Goal: Task Accomplishment & Management: Complete application form

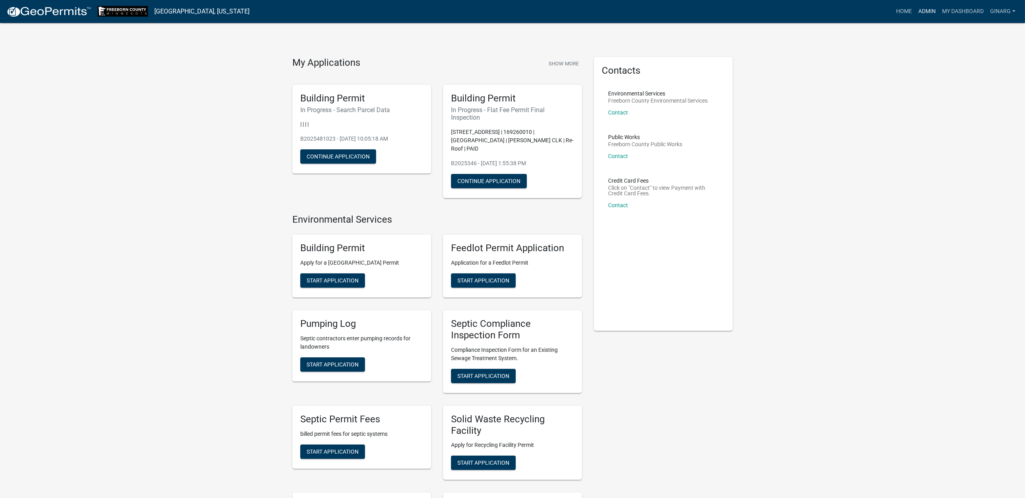
click at [915, 15] on link "Admin" at bounding box center [927, 11] width 24 height 15
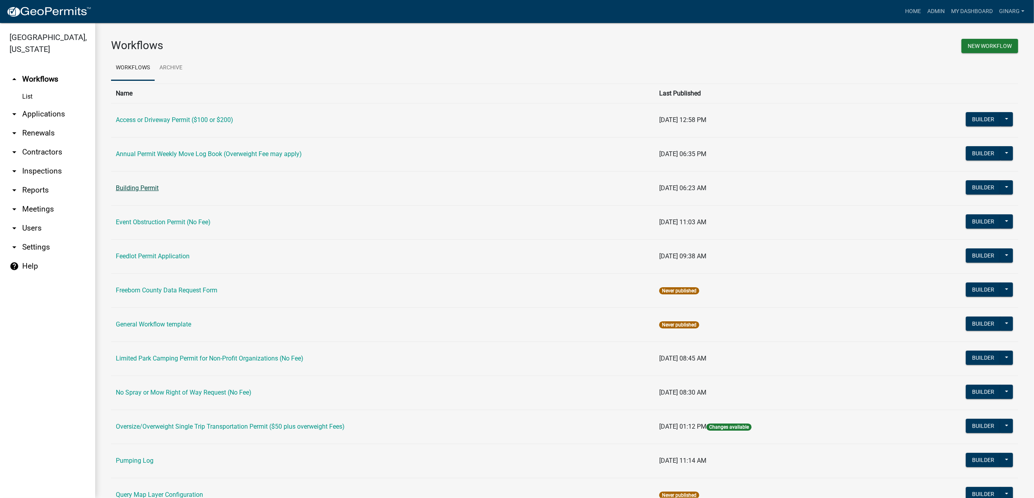
click at [157, 192] on link "Building Permit" at bounding box center [137, 188] width 43 height 8
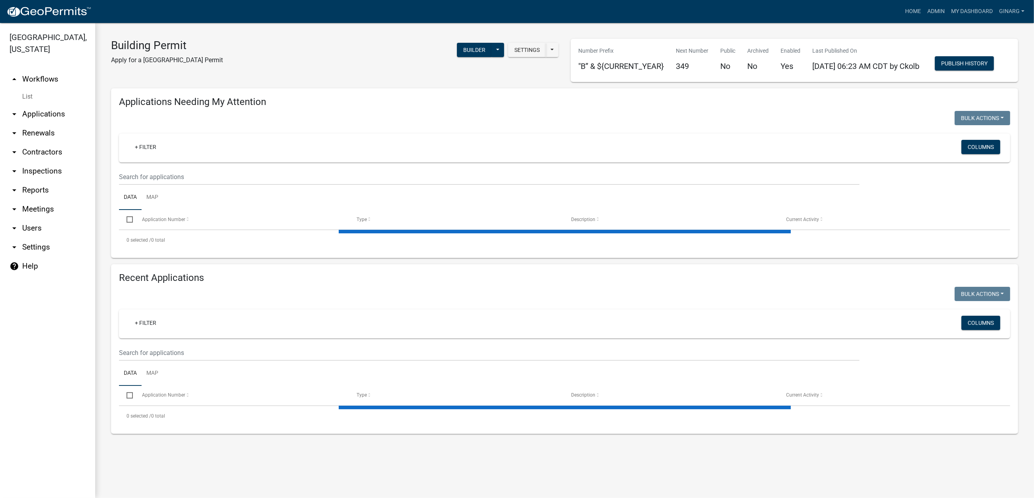
select select "3: 100"
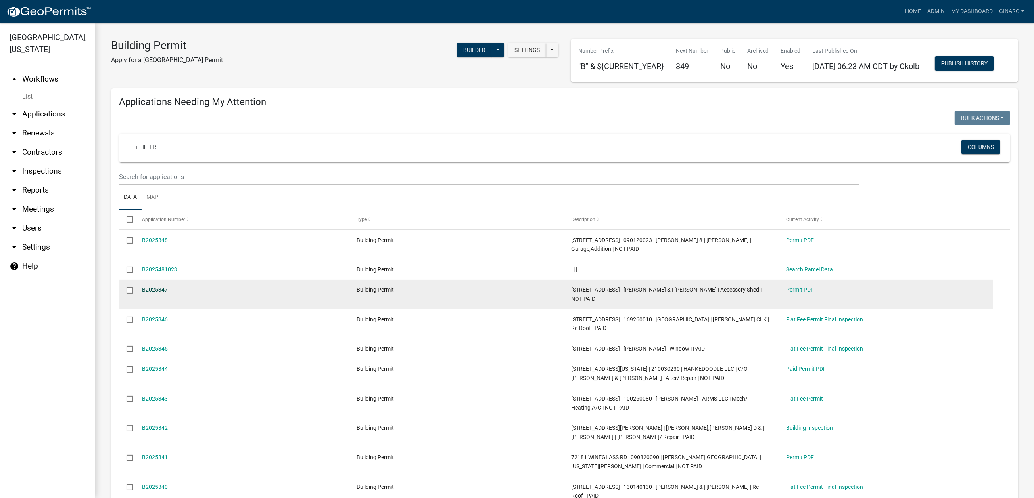
click at [166, 293] on link "B2025347" at bounding box center [155, 290] width 26 height 6
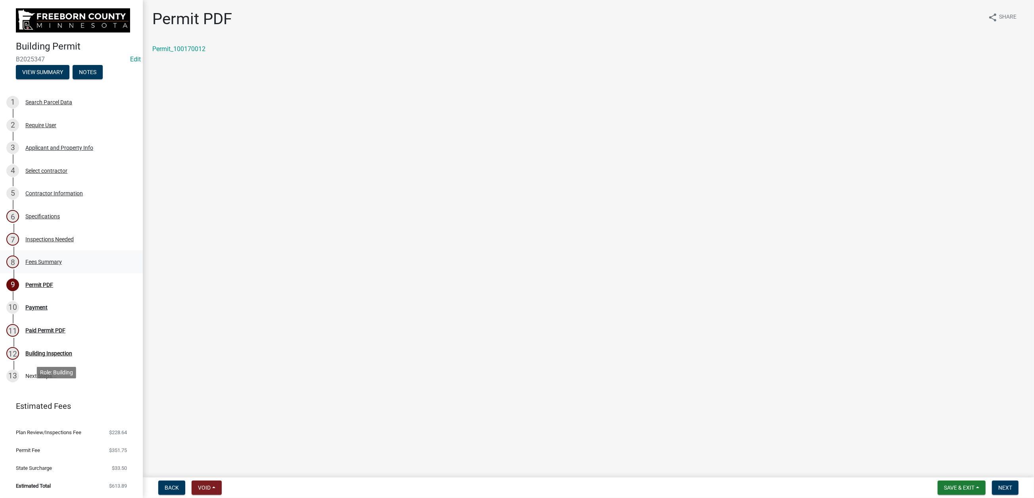
click at [62, 265] on div "Fees Summary" at bounding box center [43, 262] width 36 height 6
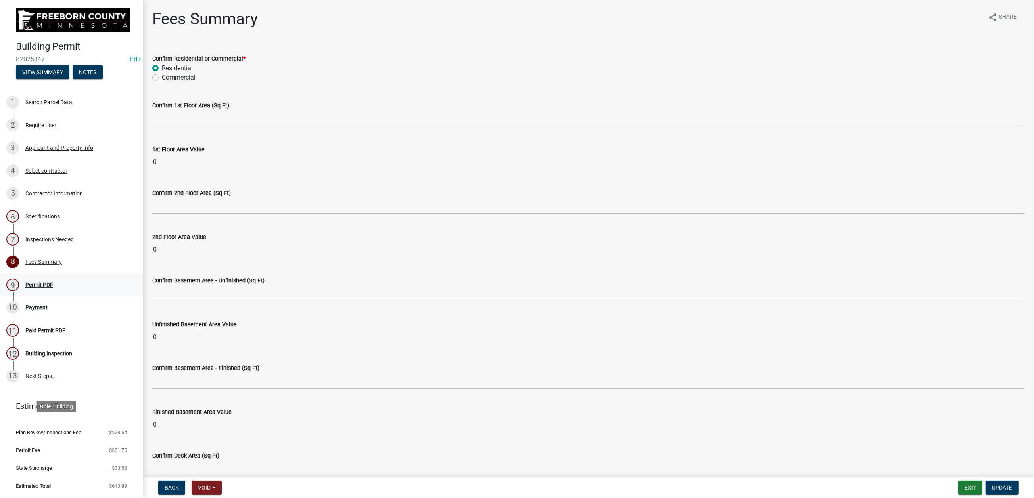
click at [53, 288] on div "Permit PDF" at bounding box center [39, 285] width 28 height 6
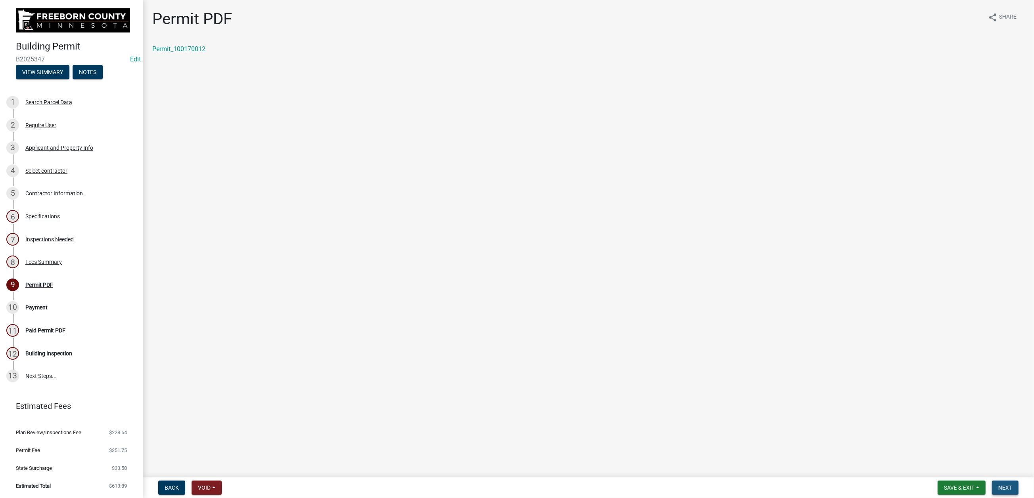
click at [998, 485] on span "Next" at bounding box center [1005, 488] width 14 height 6
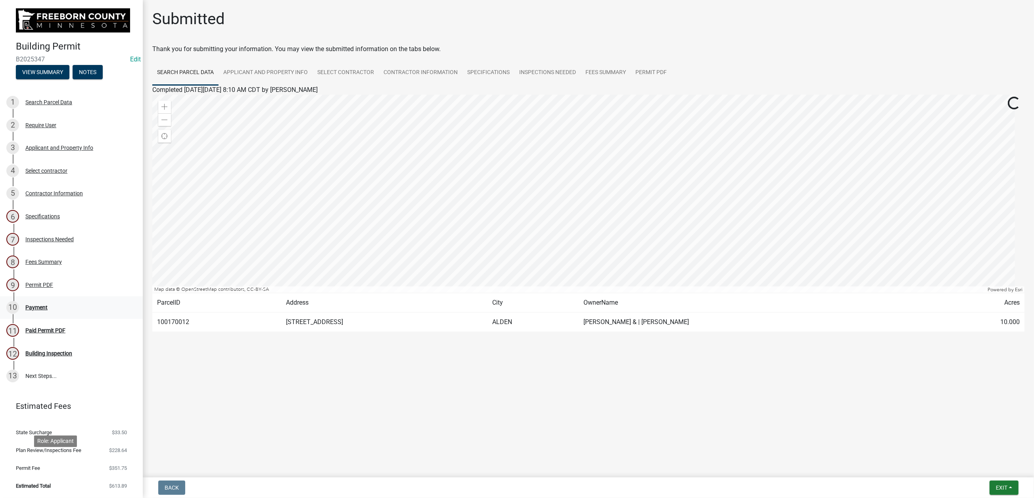
click at [48, 310] on div "Payment" at bounding box center [36, 308] width 22 height 6
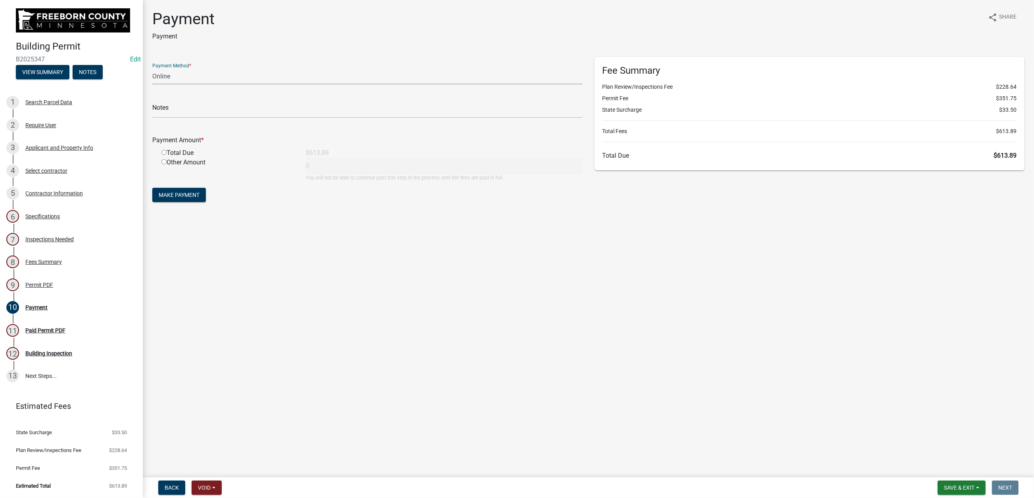
click at [201, 84] on select "Credit Card POS Check Cash Online" at bounding box center [367, 76] width 430 height 16
select select "1: 0"
click at [157, 84] on select "Credit Card POS Check Cash Online" at bounding box center [367, 76] width 430 height 16
click at [183, 118] on input "text" at bounding box center [367, 110] width 430 height 16
type input "5806"
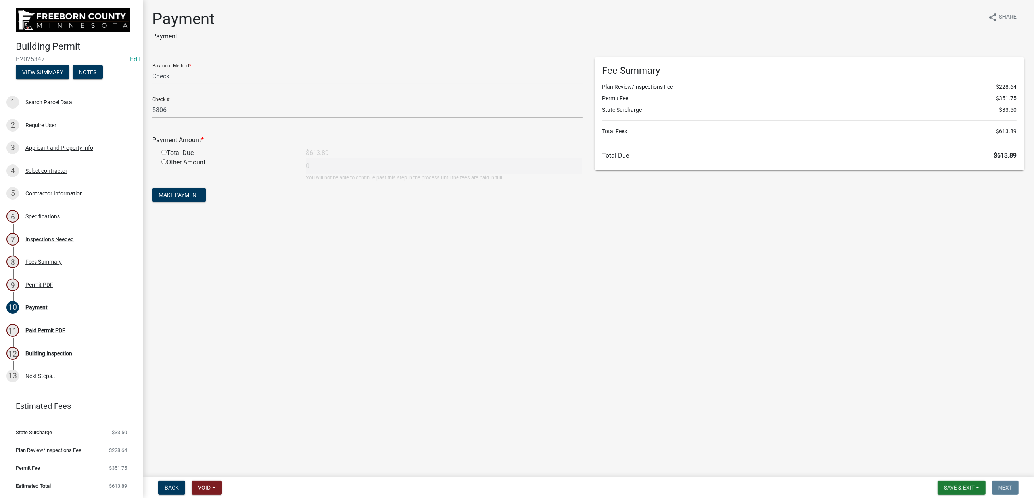
click at [167, 155] on input "radio" at bounding box center [163, 152] width 5 height 5
radio input "true"
type input "613.89"
click at [198, 198] on span "Make Payment" at bounding box center [179, 195] width 41 height 6
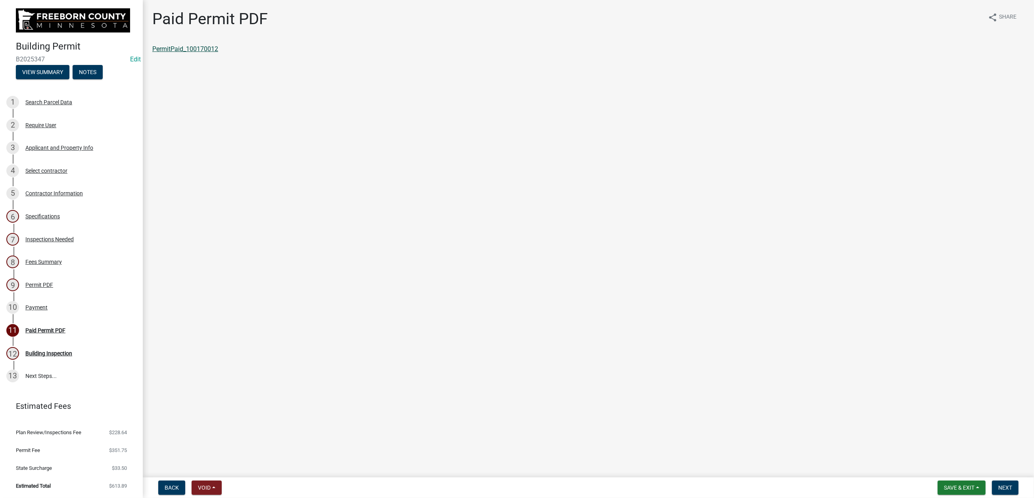
click at [216, 53] on link "PermitPaid_100170012" at bounding box center [185, 49] width 66 height 8
click at [62, 265] on div "Fees Summary" at bounding box center [43, 262] width 36 height 6
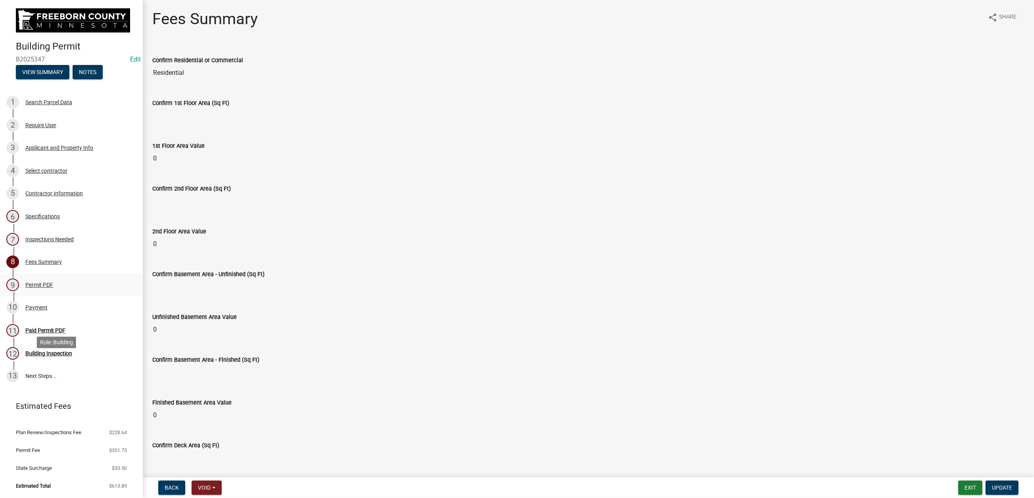
scroll to position [178, 0]
click at [48, 305] on div "Payment" at bounding box center [36, 308] width 22 height 6
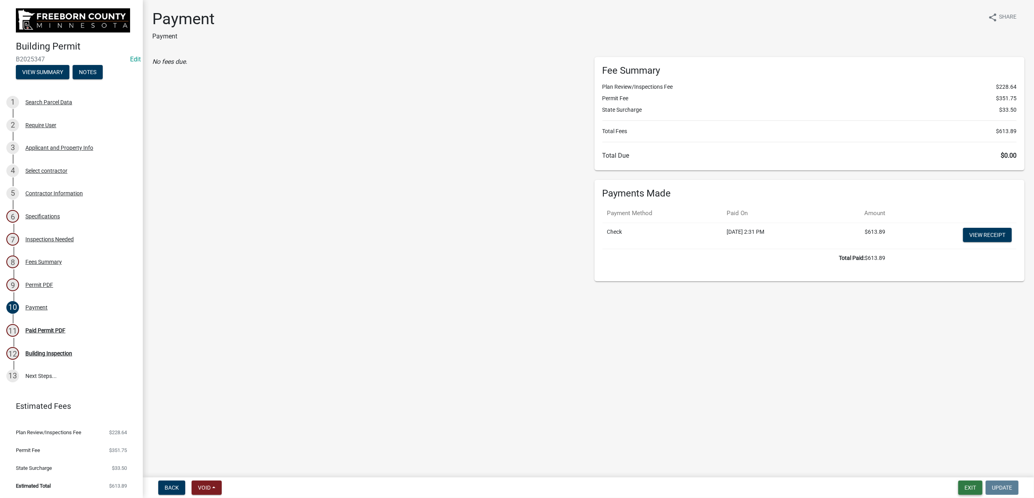
click at [958, 481] on button "Exit" at bounding box center [970, 488] width 24 height 14
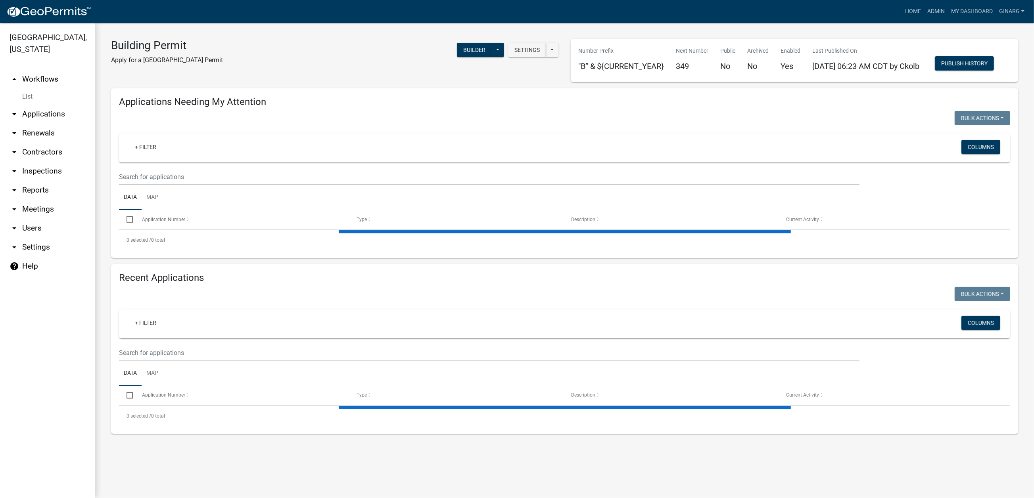
select select "3: 100"
